Goal: Contribute content: Add original content to the website for others to see

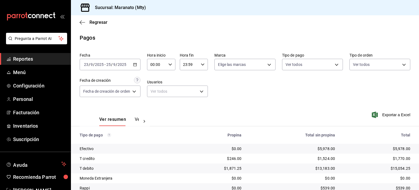
scroll to position [39, 0]
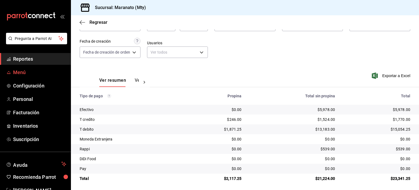
click at [48, 73] on span "Menú" at bounding box center [39, 71] width 53 height 7
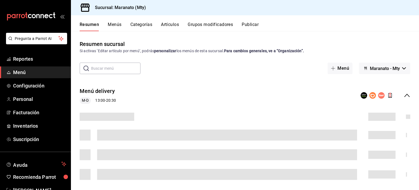
click at [298, 34] on div "Resumen sucursal Si activas ‘Editar artículo por menú’, podrás personalizar los…" at bounding box center [245, 110] width 348 height 158
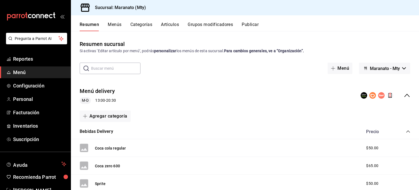
click at [298, 34] on div "Resumen sucursal Si activas ‘Editar artículo por menú’, podrás personalizar los…" at bounding box center [245, 110] width 348 height 158
click at [164, 21] on div "Resumen Menús Categorías Artículos Grupos modificadores Publicar" at bounding box center [245, 23] width 348 height 16
click at [163, 26] on button "Artículos" at bounding box center [170, 26] width 18 height 9
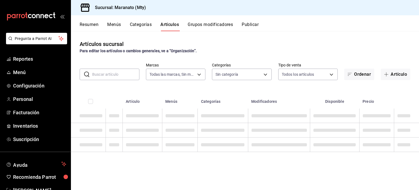
type input "6cd62b8e-13ea-4b1e-85d6-83c89868806f"
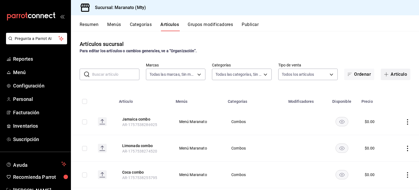
type input "61541d79-6389-4ad8-b22f-92e991d005cb,9b7c618a-2724-4631-9a4b-4f524a458047,b9ca9…"
click at [396, 78] on button "Artículo" at bounding box center [395, 73] width 29 height 11
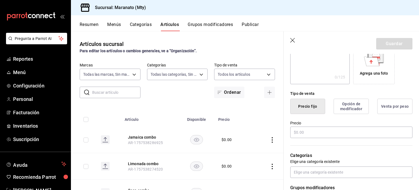
scroll to position [99, 0]
type input "Extra carne"
click at [308, 130] on input "text" at bounding box center [351, 131] width 122 height 11
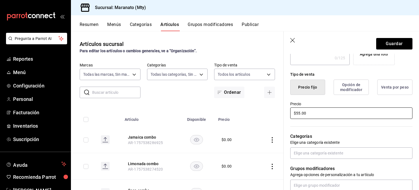
scroll to position [117, 0]
type input "$5.00"
type input "$50.00"
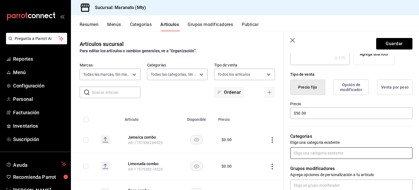
click at [317, 149] on input "text" at bounding box center [351, 152] width 122 height 11
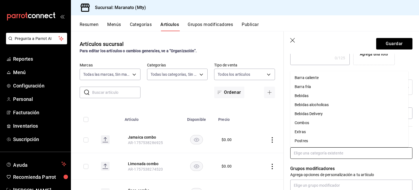
click at [304, 133] on li "Extras" at bounding box center [349, 131] width 118 height 9
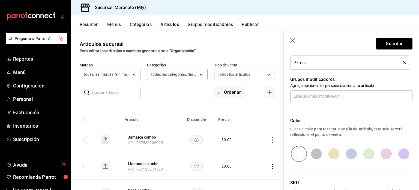
click at [304, 133] on p "Elige un color para resaltar la casilla del artículo, esto solo se verá refleja…" at bounding box center [351, 131] width 122 height 11
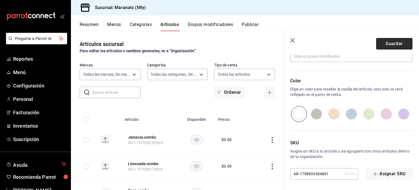
click at [384, 47] on button "Guardar" at bounding box center [394, 43] width 36 height 11
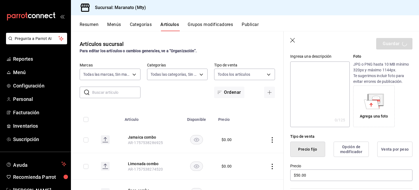
scroll to position [49, 0]
